Goal: Task Accomplishment & Management: Manage account settings

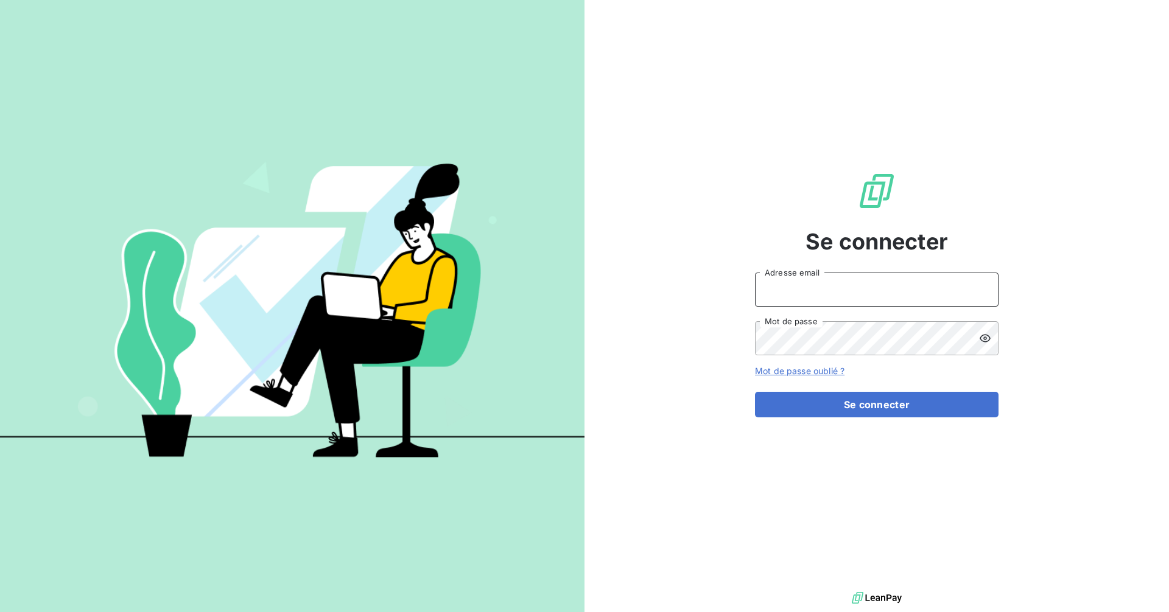
click at [987, 294] on input "Adresse email" at bounding box center [876, 290] width 243 height 34
click at [982, 293] on icon at bounding box center [980, 291] width 6 height 7
type input "[PERSON_NAME][EMAIL_ADDRESS][DOMAIN_NAME]"
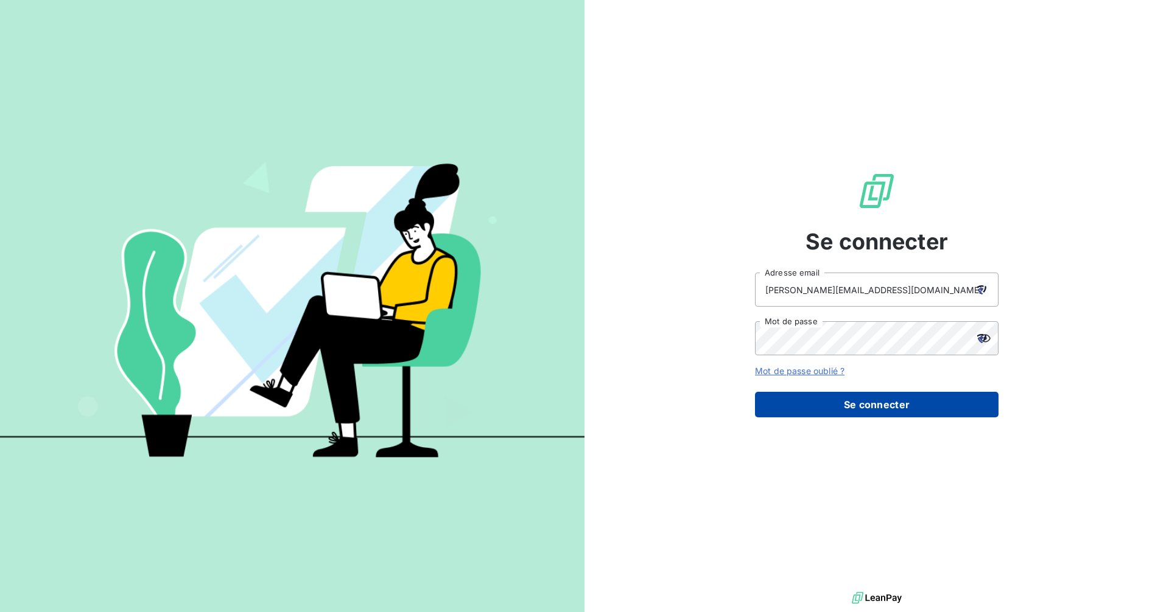
click at [867, 410] on button "Se connecter" at bounding box center [876, 405] width 243 height 26
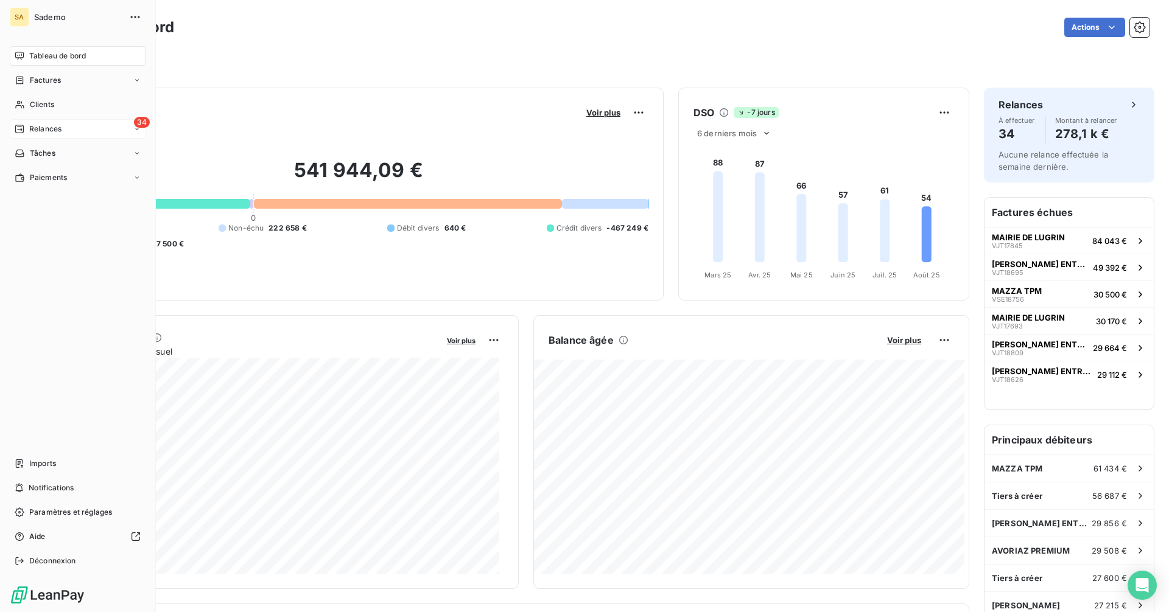
click at [79, 128] on div "34 Relances" at bounding box center [78, 128] width 136 height 19
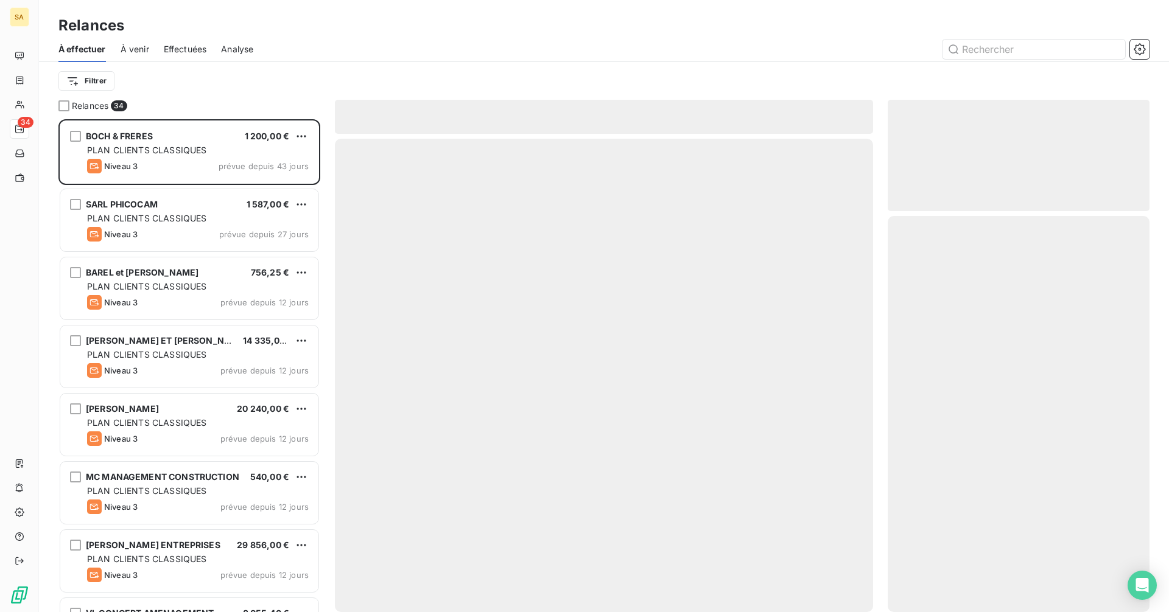
scroll to position [484, 253]
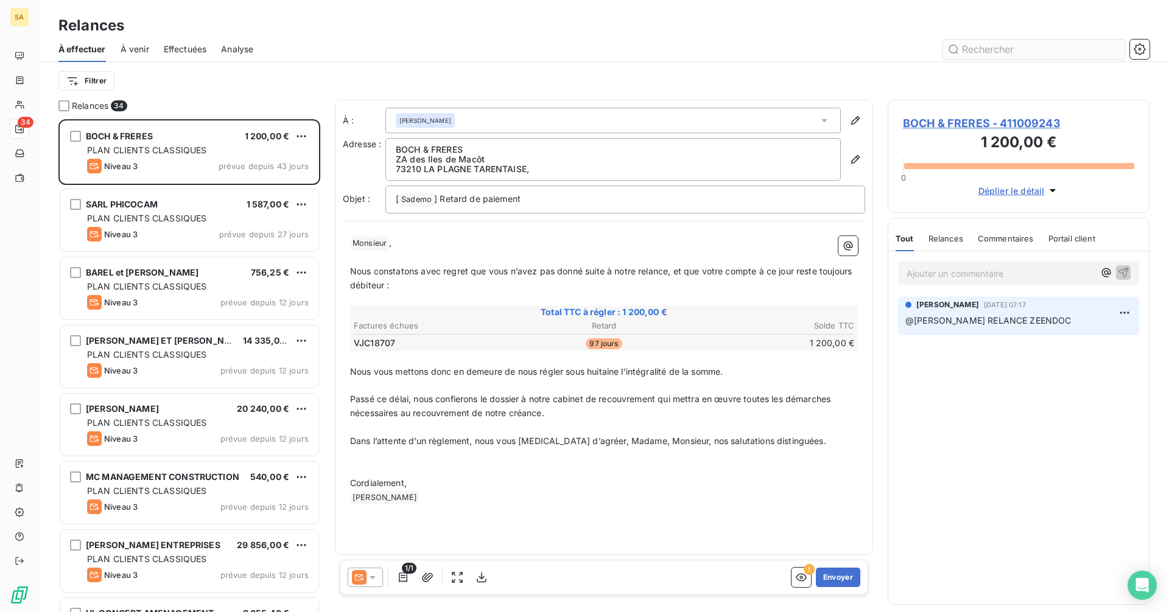
click at [976, 47] on input "text" at bounding box center [1033, 49] width 183 height 19
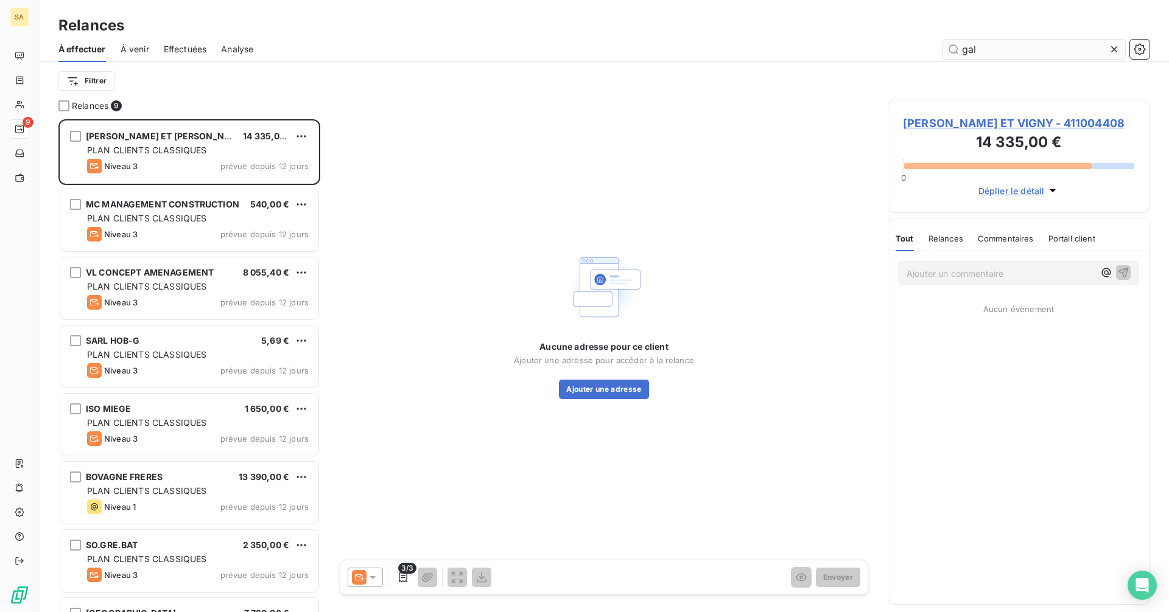
scroll to position [484, 253]
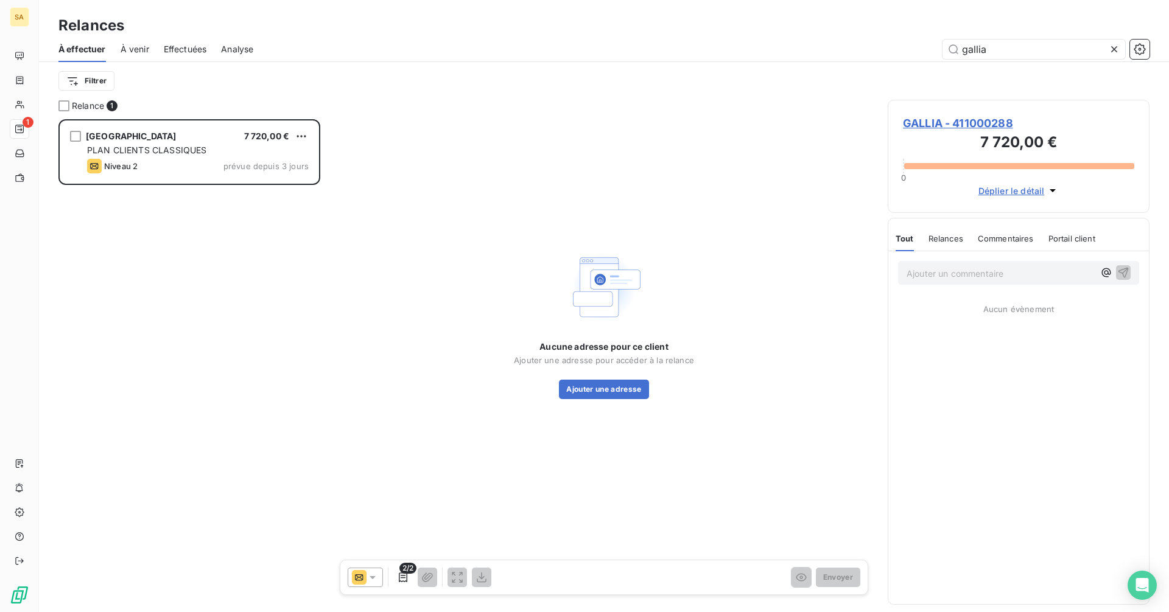
scroll to position [484, 253]
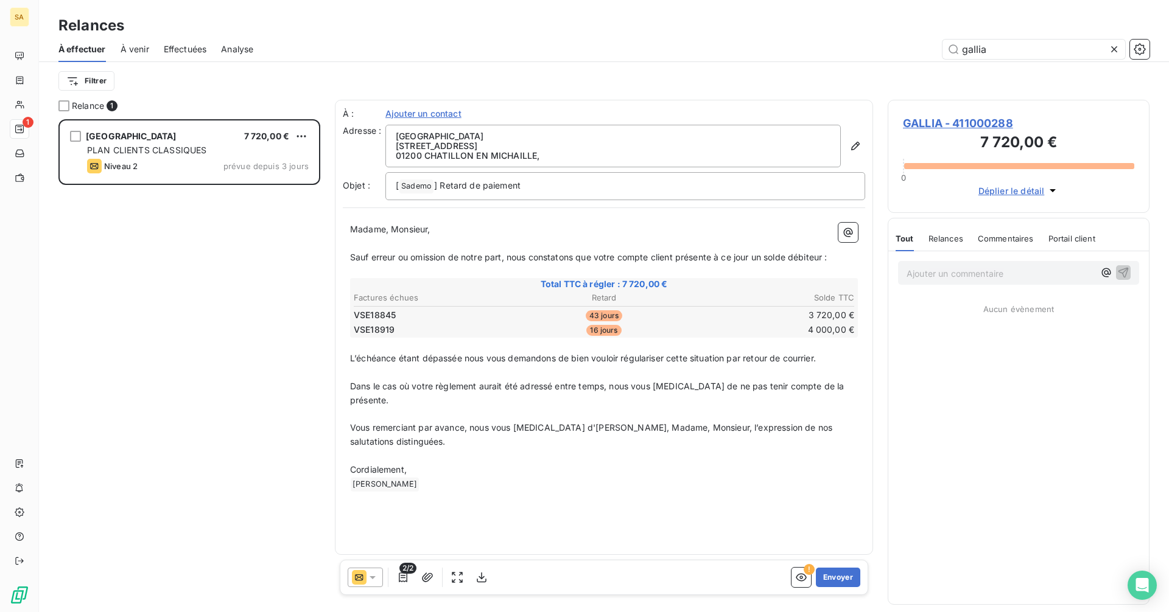
type input "gallia"
click at [912, 271] on p "Ajouter un commentaire ﻿" at bounding box center [999, 273] width 187 height 15
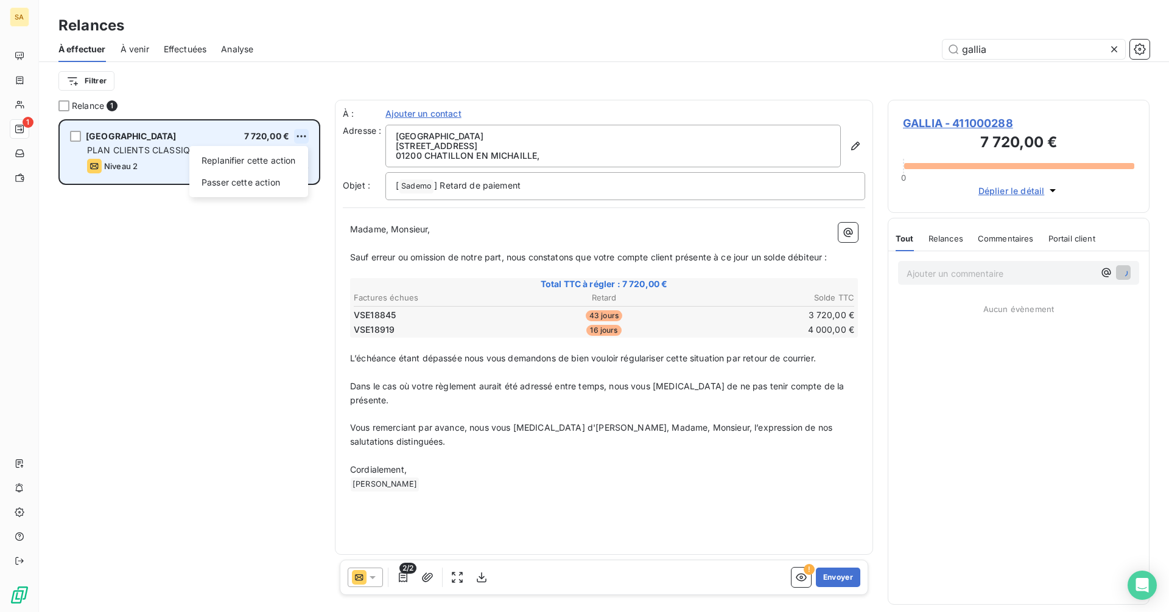
click at [298, 133] on html "SA 1 Relances À effectuer À venir Effectuées Analyse gallia Filtrer Relance 1 G…" at bounding box center [584, 306] width 1169 height 612
click at [279, 156] on div "Replanifier cette action" at bounding box center [248, 160] width 109 height 19
select select "7"
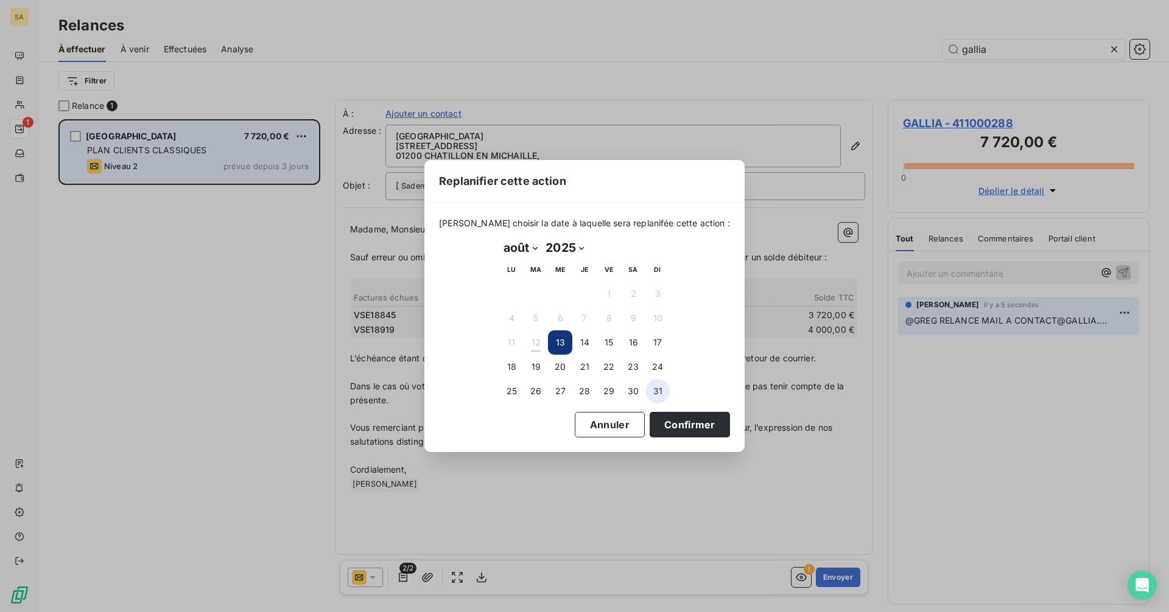
click at [654, 395] on button "31" at bounding box center [657, 391] width 24 height 24
click at [664, 423] on button "Confirmer" at bounding box center [689, 425] width 80 height 26
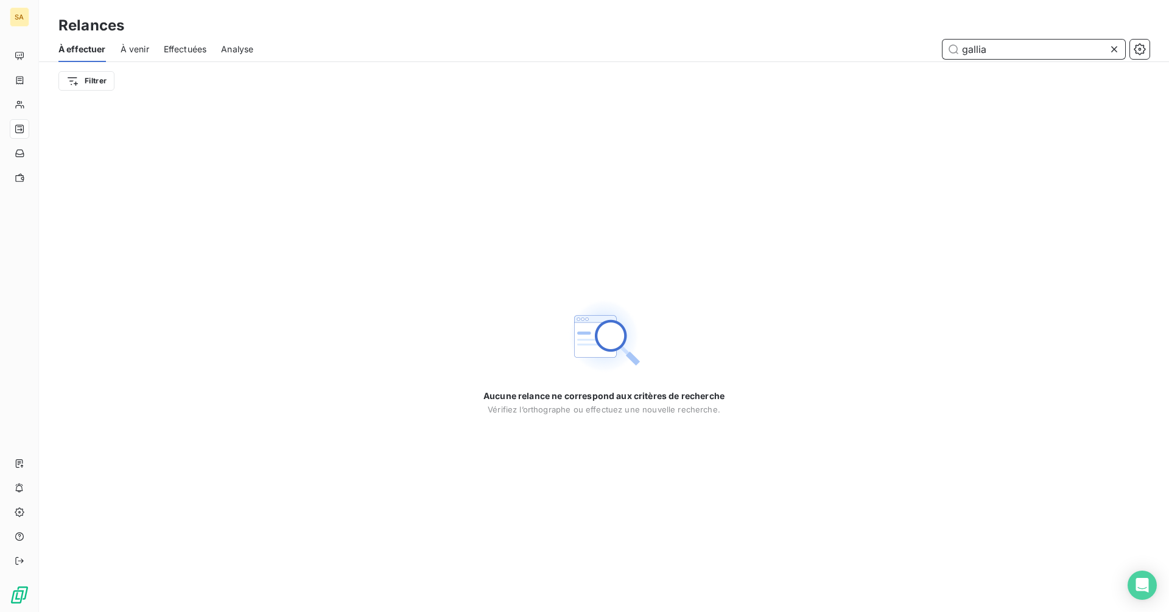
drag, startPoint x: 1046, startPoint y: 48, endPoint x: 603, endPoint y: 17, distance: 444.8
click at [603, 17] on div "Relances À effectuer À venir Effectuées Analyse gallia Filtrer" at bounding box center [604, 50] width 1130 height 100
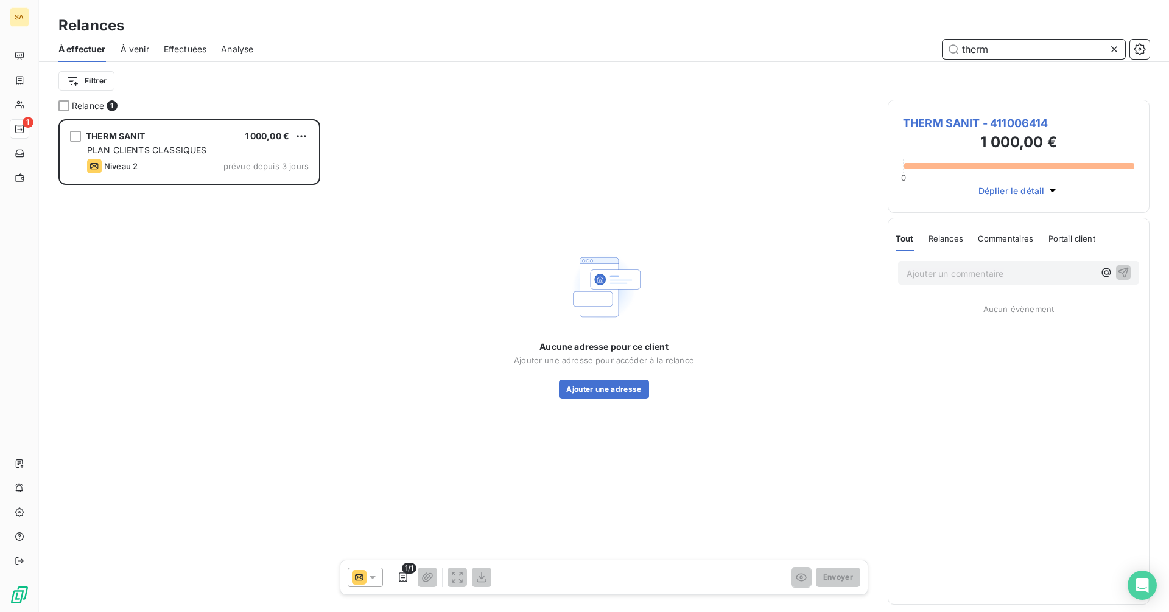
scroll to position [484, 253]
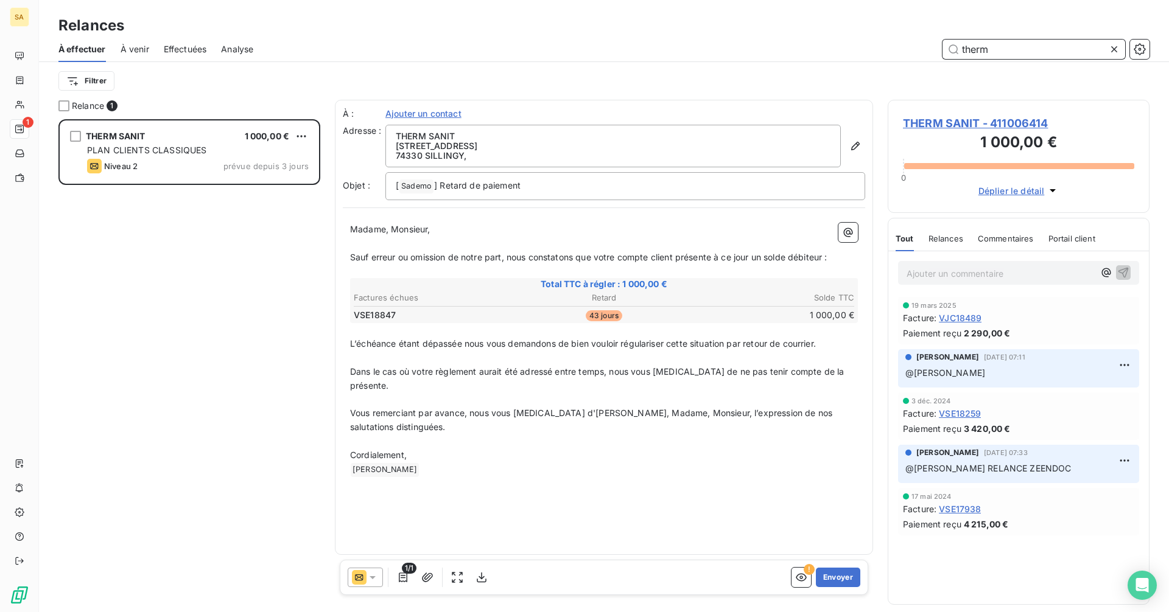
type input "therm"
click at [943, 270] on p "Ajouter un commentaire ﻿" at bounding box center [999, 273] width 187 height 15
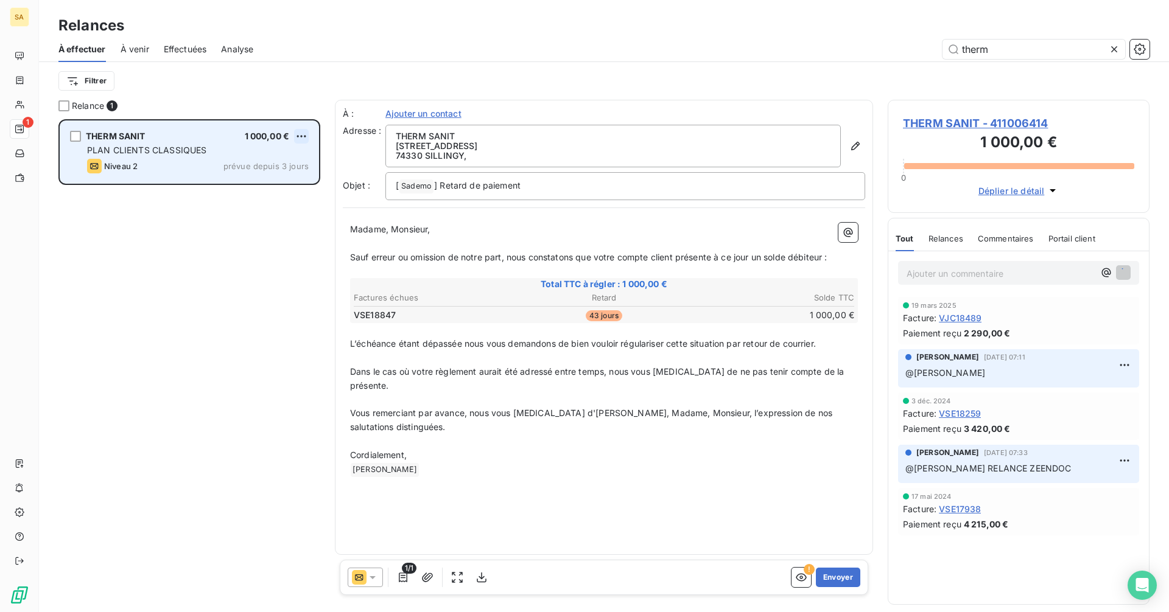
click at [303, 135] on html "SA 1 Relances À effectuer À venir Effectuées Analyse therm Filtrer Relance 1 TH…" at bounding box center [584, 306] width 1169 height 612
click at [263, 166] on div "Replanifier cette action" at bounding box center [248, 160] width 109 height 19
select select "7"
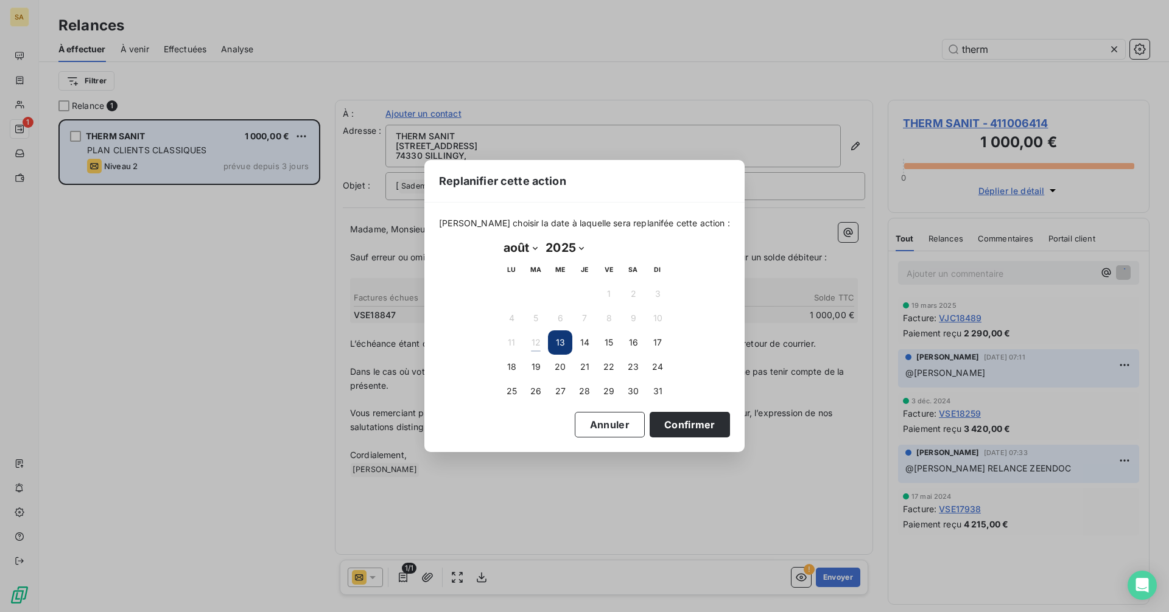
click at [646, 400] on td "31" at bounding box center [657, 391] width 24 height 24
click at [651, 394] on button "31" at bounding box center [657, 391] width 24 height 24
click at [666, 419] on button "Confirmer" at bounding box center [689, 425] width 80 height 26
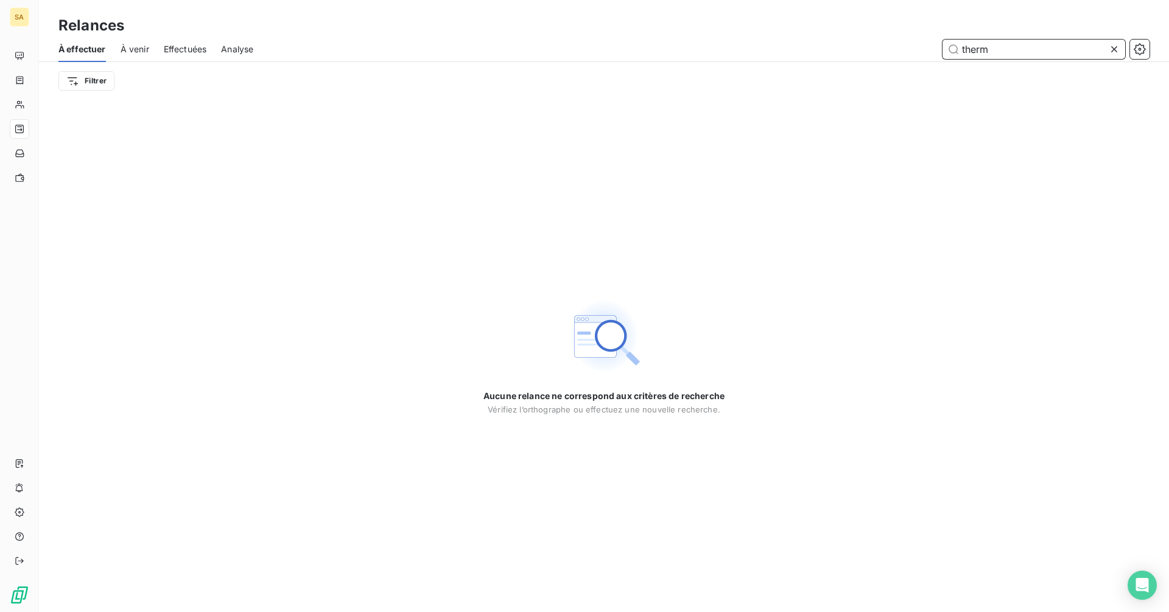
drag, startPoint x: 1007, startPoint y: 55, endPoint x: 640, endPoint y: 46, distance: 367.8
click at [642, 46] on div "therm" at bounding box center [708, 49] width 881 height 19
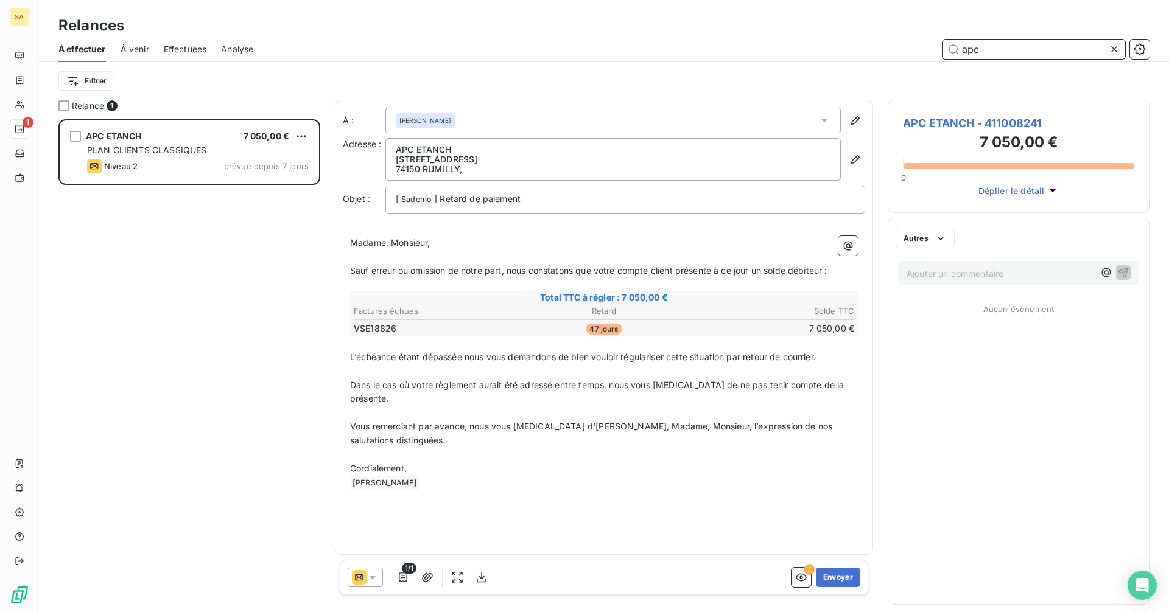
scroll to position [484, 253]
type input "apc"
click at [925, 271] on p "Ajouter un commentaire ﻿" at bounding box center [999, 273] width 187 height 15
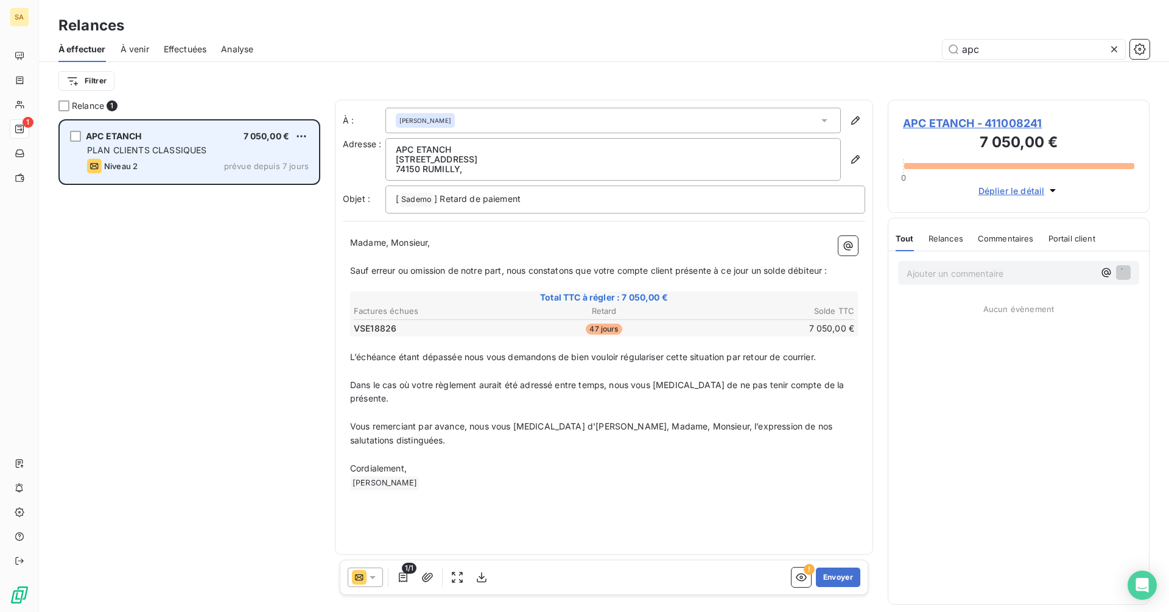
click at [292, 144] on div "PLAN CLIENTS CLASSIQUES" at bounding box center [198, 150] width 222 height 12
click at [294, 141] on html "SA 1 Relances À effectuer À venir Effectuées Analyse apc Filtrer Relance 1 APC …" at bounding box center [584, 306] width 1169 height 612
click at [290, 164] on div "Replanifier cette action" at bounding box center [248, 160] width 109 height 19
select select "7"
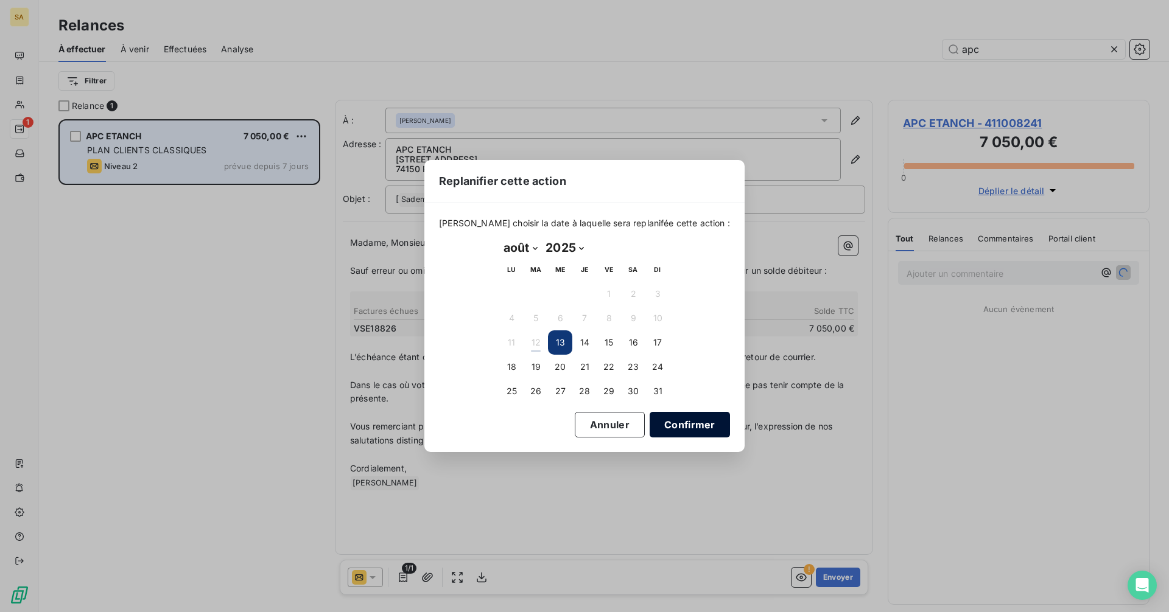
click at [656, 421] on button "Confirmer" at bounding box center [689, 425] width 80 height 26
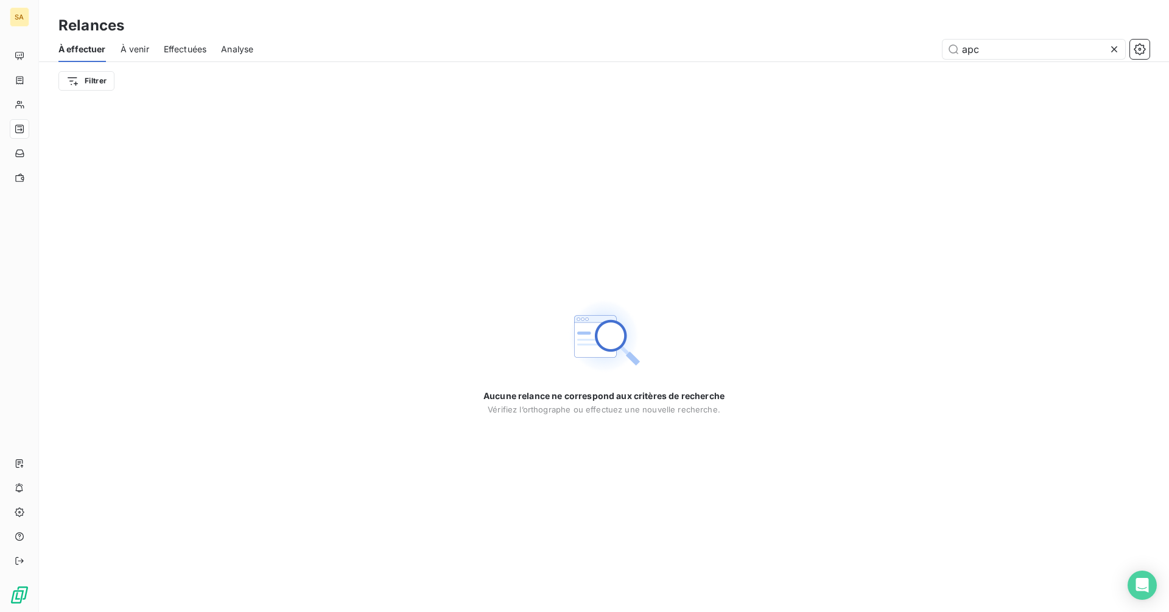
click at [1110, 53] on icon at bounding box center [1114, 49] width 12 height 12
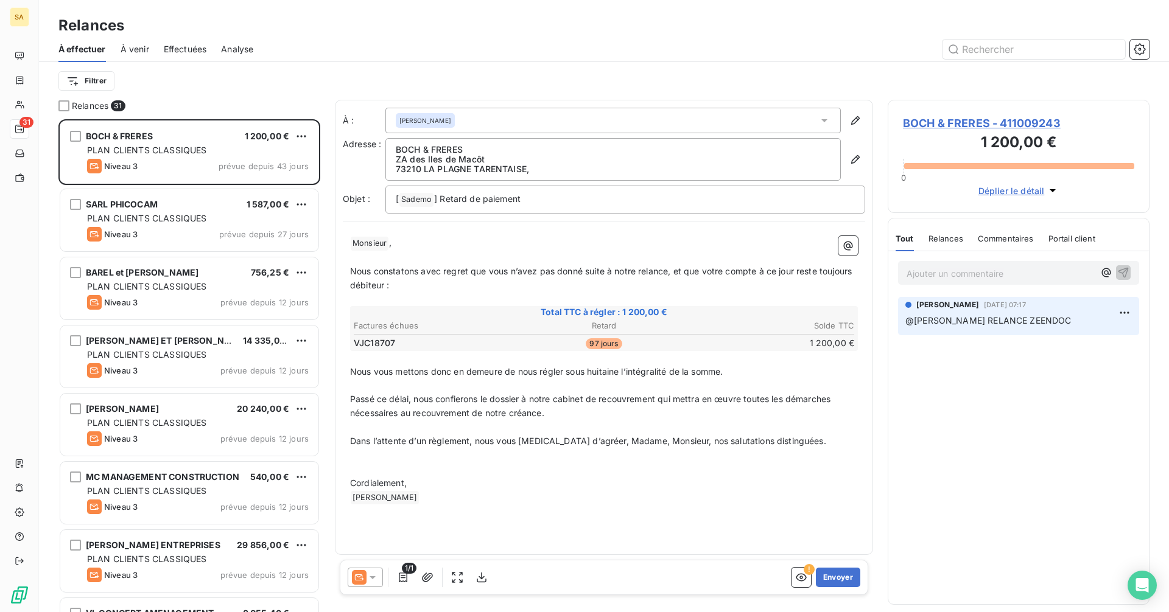
scroll to position [484, 253]
click at [1012, 47] on input "text" at bounding box center [1033, 49] width 183 height 19
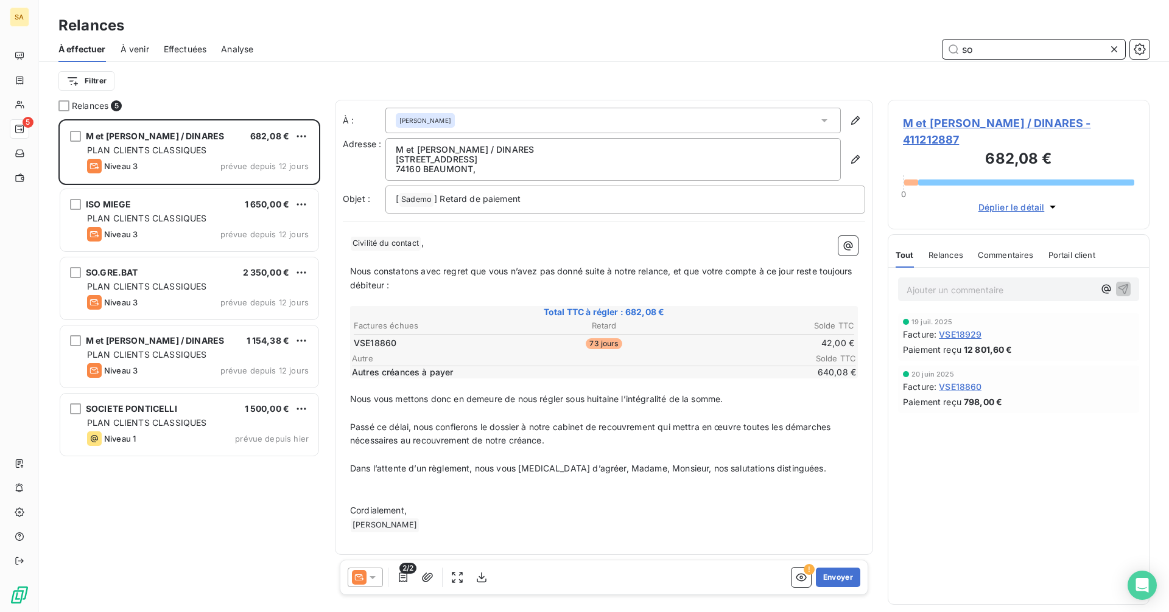
scroll to position [484, 253]
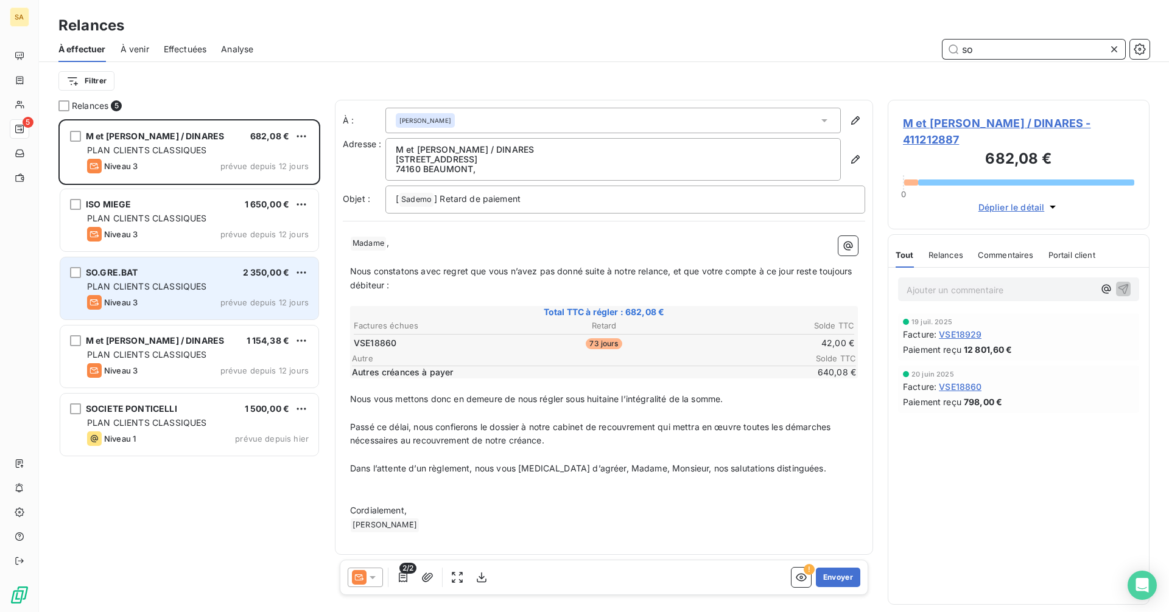
type input "so"
click at [184, 273] on div "SO.GRE.BAT 2 350,00 €" at bounding box center [198, 272] width 222 height 11
